Goal: Information Seeking & Learning: Learn about a topic

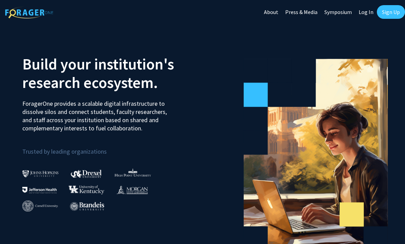
click at [368, 12] on link "Log In" at bounding box center [366, 12] width 22 height 24
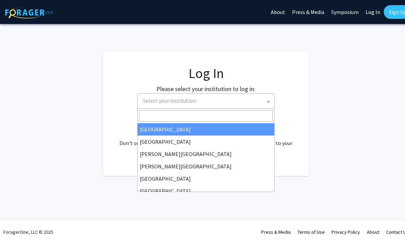
click at [191, 107] on span "Select your institution" at bounding box center [207, 101] width 134 height 14
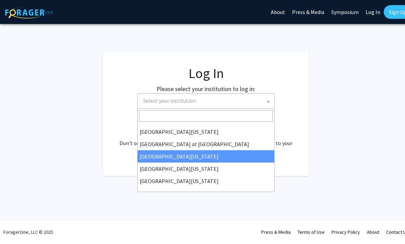
scroll to position [240, 0]
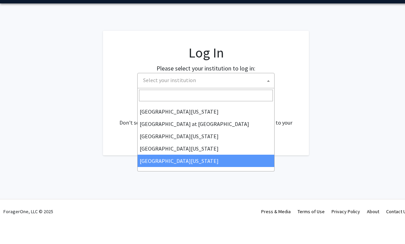
select select "33"
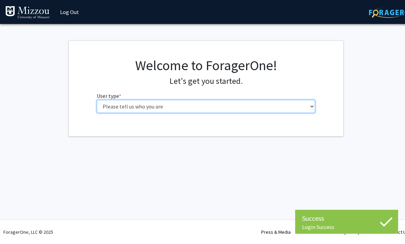
click at [204, 109] on select "Please tell us who you are Undergraduate Student Master's Student Doctoral Cand…" at bounding box center [206, 106] width 218 height 13
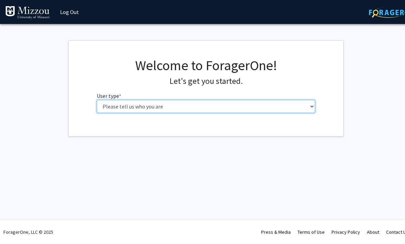
select select "1: undergrad"
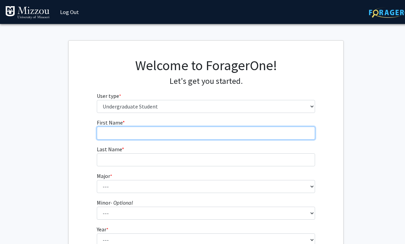
click at [227, 134] on input "First Name * required" at bounding box center [206, 133] width 218 height 13
type input "[PERSON_NAME]"
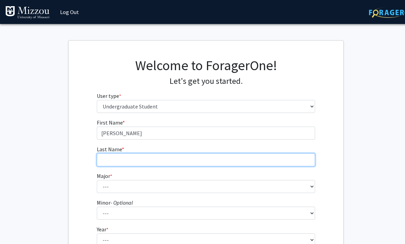
click at [226, 165] on input "Last Name * required" at bounding box center [206, 160] width 218 height 13
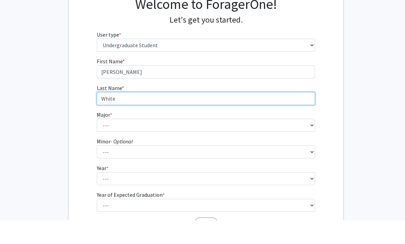
scroll to position [47, 0]
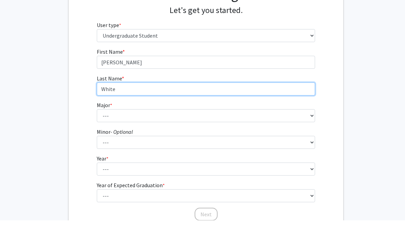
type input "White"
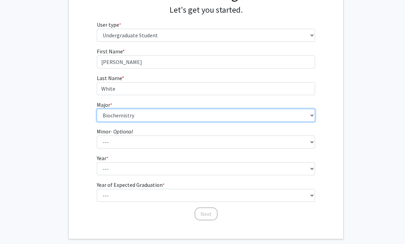
scroll to position [73, 0]
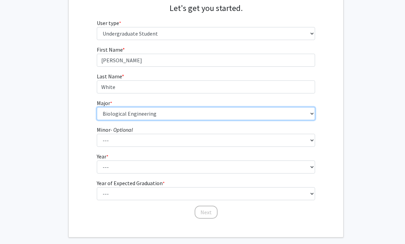
select select "14: 2503"
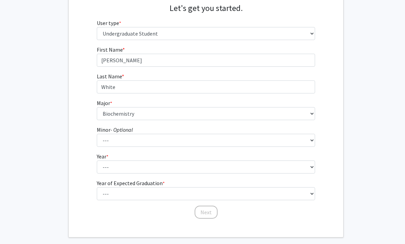
click at [165, 148] on form "First Name * required [PERSON_NAME] Last Name * required White Major * required…" at bounding box center [206, 129] width 218 height 167
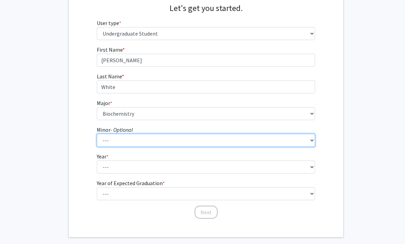
scroll to position [84, 0]
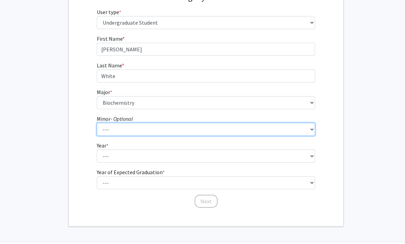
select select "70: 2026"
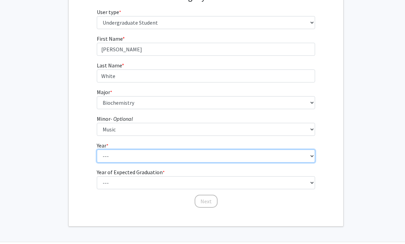
select select "2: sophomore"
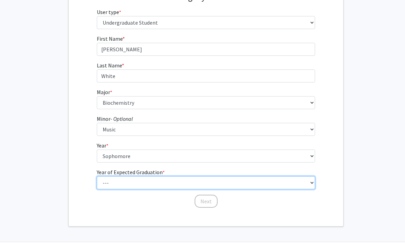
select select "4: 2028"
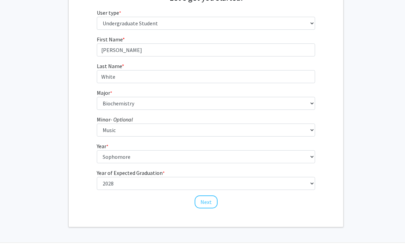
drag, startPoint x: 211, startPoint y: 204, endPoint x: 211, endPoint y: 99, distance: 104.9
click at [211, 204] on button "Next" at bounding box center [205, 202] width 23 height 13
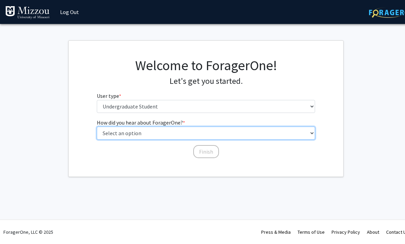
select select "2: faculty_recommendation"
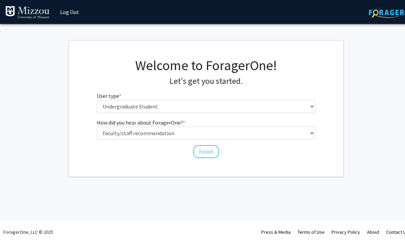
click at [200, 158] on div "How did you hear about ForagerOne? * required Select an option Peer/student rec…" at bounding box center [206, 139] width 229 height 40
click at [210, 152] on button "Finish" at bounding box center [206, 151] width 26 height 13
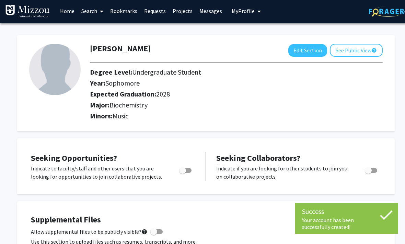
scroll to position [2, 0]
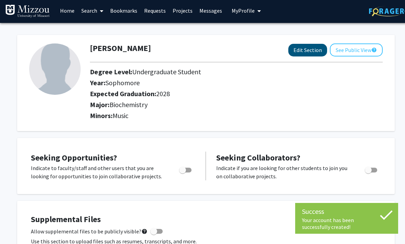
click at [315, 50] on button "Edit Section" at bounding box center [307, 50] width 39 height 13
select select "sophomore"
select select "2028"
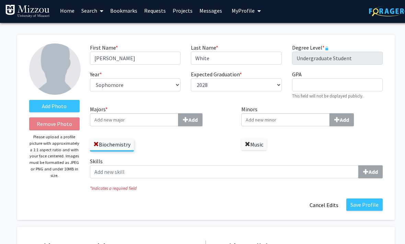
click at [247, 144] on span at bounding box center [246, 144] width 5 height 5
click at [151, 123] on input "Majors * Add" at bounding box center [134, 119] width 88 height 13
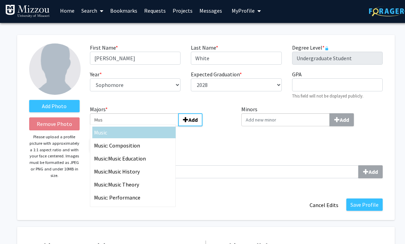
type input "Mus"
click at [122, 130] on div "Mus ic" at bounding box center [134, 133] width 80 height 8
click at [122, 127] on input "Mus" at bounding box center [134, 119] width 88 height 13
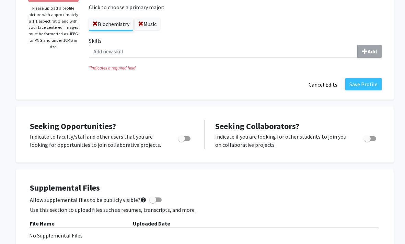
scroll to position [121, 1]
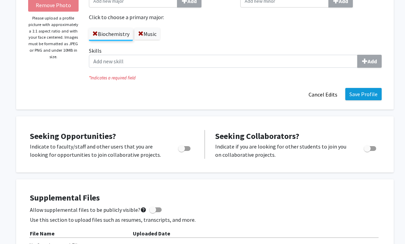
click at [361, 99] on button "Save Profile" at bounding box center [363, 94] width 36 height 12
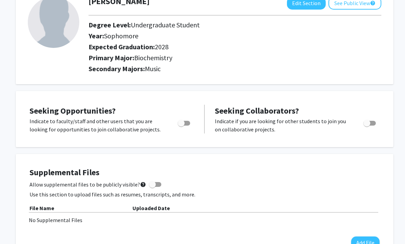
scroll to position [0, 1]
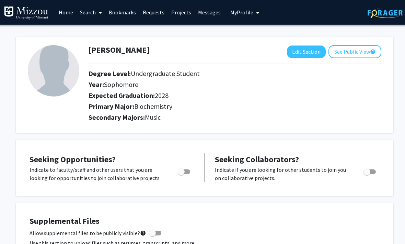
click at [91, 14] on link "Search" at bounding box center [91, 12] width 29 height 24
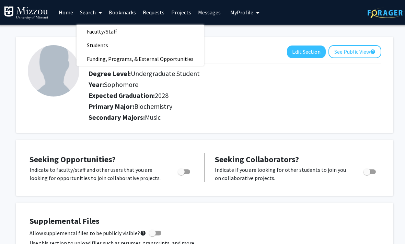
click at [110, 33] on span "Faculty/Staff" at bounding box center [101, 32] width 50 height 14
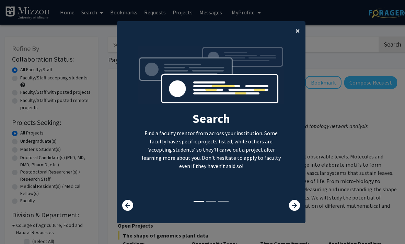
click at [294, 38] on button "×" at bounding box center [297, 30] width 15 height 19
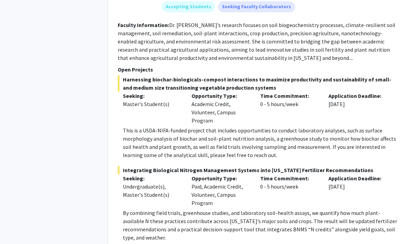
scroll to position [3116, 0]
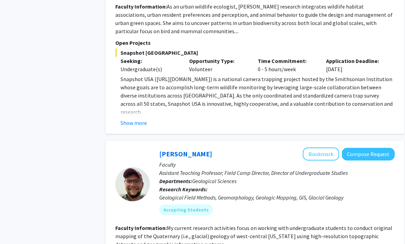
scroll to position [2089, 2]
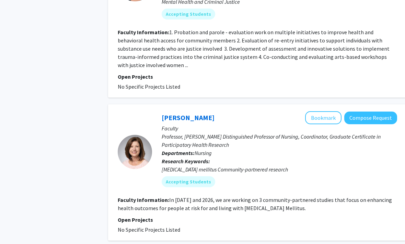
scroll to position [1444, 0]
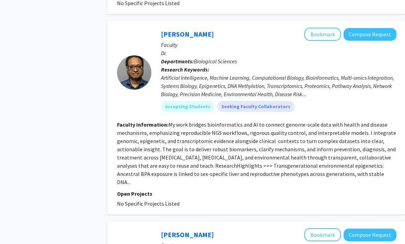
scroll to position [1127, 1]
click at [242, 122] on fg-read-more "My work bridges bioinformatics and AI to connect genome-scale data with health …" at bounding box center [256, 154] width 279 height 64
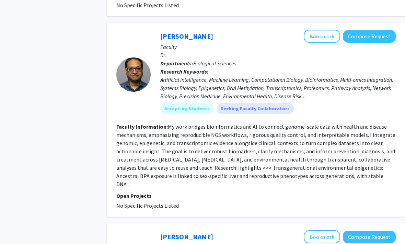
scroll to position [1126, 3]
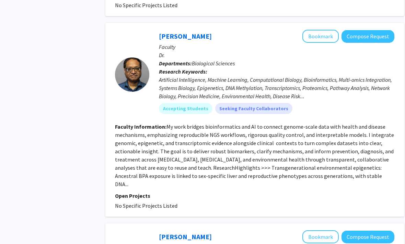
click at [236, 123] on section "Faculty Information: My work bridges bioinformatics and AI to connect genome-sc…" at bounding box center [254, 156] width 279 height 66
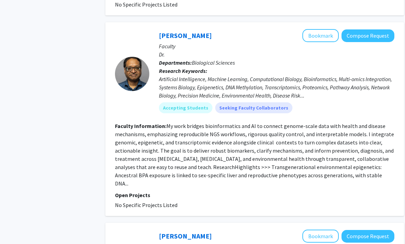
click at [238, 123] on fg-read-more "My work bridges bioinformatics and AI to connect genome-scale data with health …" at bounding box center [254, 155] width 279 height 64
click at [237, 123] on fg-read-more "My work bridges bioinformatics and AI to connect genome-scale data with health …" at bounding box center [254, 155] width 279 height 64
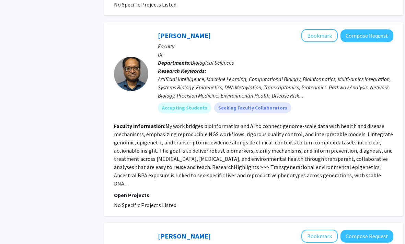
scroll to position [1126, 4]
click at [228, 128] on fg-read-more "My work bridges bioinformatics and AI to connect genome-scale data with health …" at bounding box center [253, 155] width 279 height 64
click at [229, 127] on fg-read-more "My work bridges bioinformatics and AI to connect genome-scale data with health …" at bounding box center [253, 155] width 279 height 64
click at [221, 140] on fg-read-more "My work bridges bioinformatics and AI to connect genome-scale data with health …" at bounding box center [253, 155] width 279 height 64
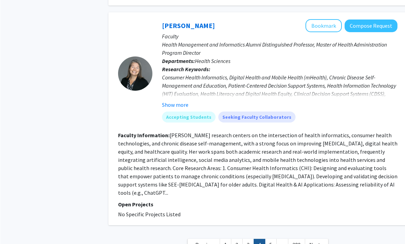
scroll to position [1642, 0]
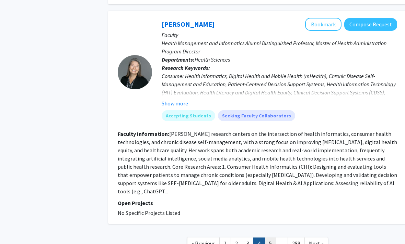
click at [267, 238] on link "5" at bounding box center [270, 244] width 12 height 12
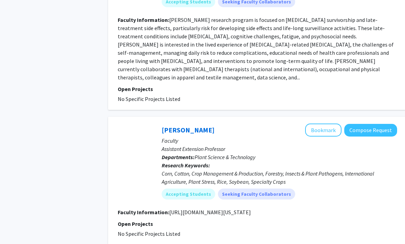
scroll to position [1484, 0]
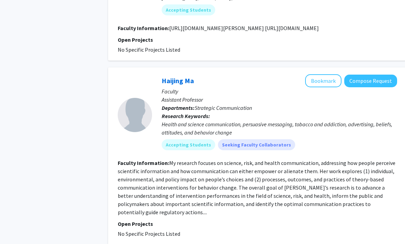
scroll to position [1595, 0]
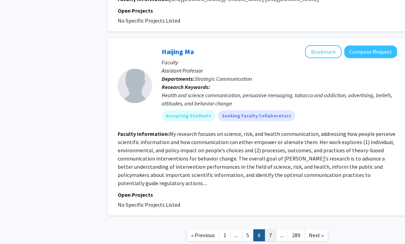
click at [272, 230] on link "7" at bounding box center [270, 236] width 12 height 12
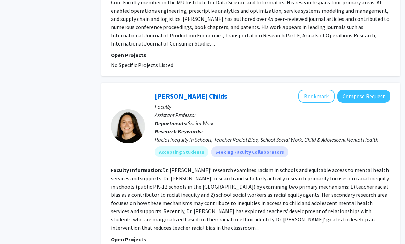
scroll to position [1663, 7]
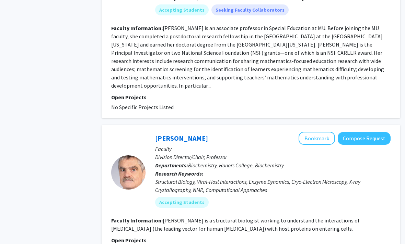
scroll to position [514, 7]
click at [309, 132] on button "Bookmark" at bounding box center [316, 138] width 36 height 13
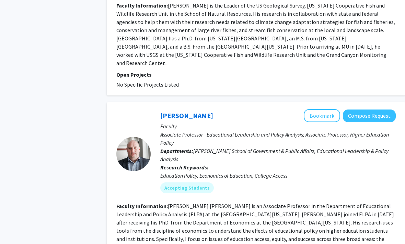
scroll to position [1057, 1]
